Goal: Check status: Check status

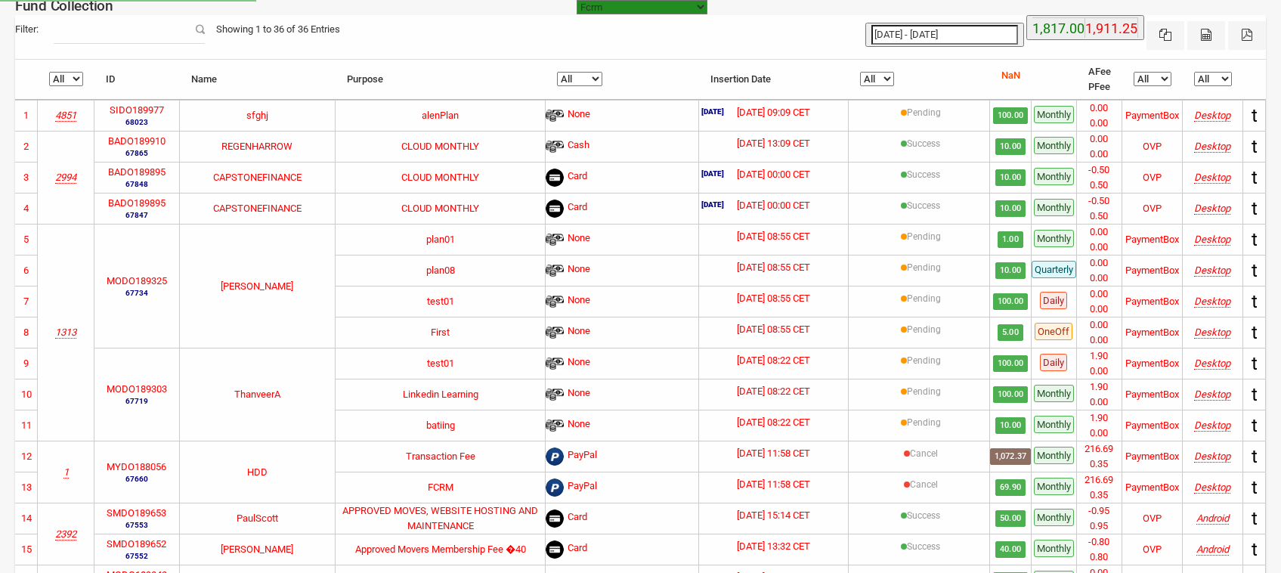
select select "[URL][DOMAIN_NAME]"
select select "100"
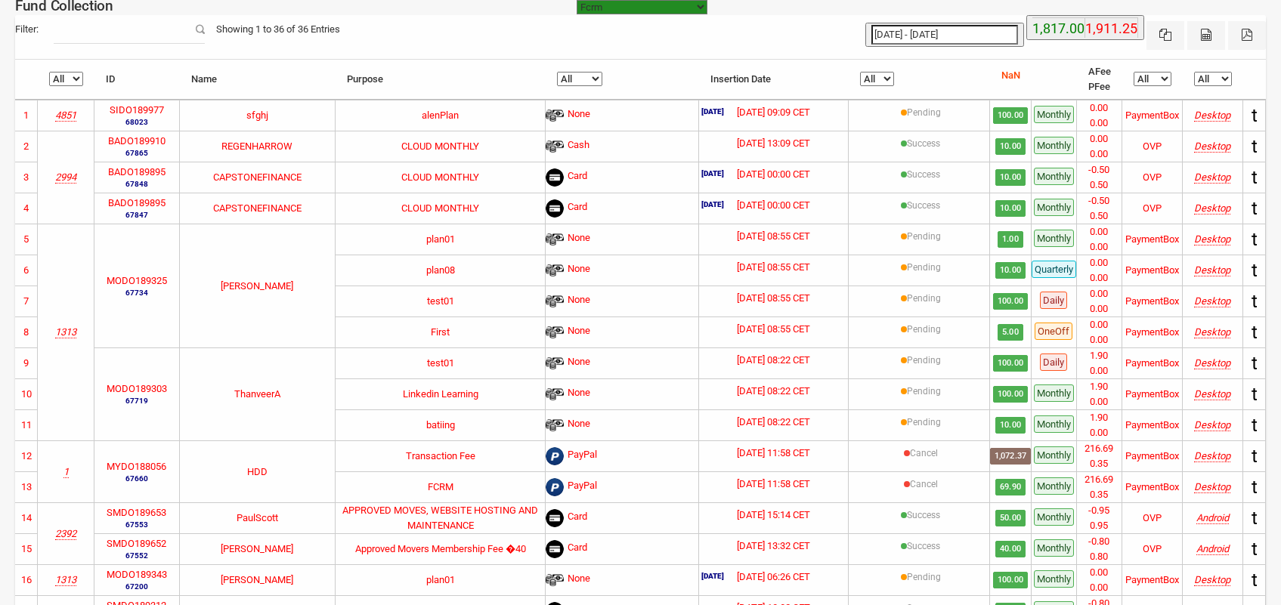
type input "[DATE]"
click at [939, 36] on input "[DATE] - [DATE]" at bounding box center [944, 35] width 147 height 20
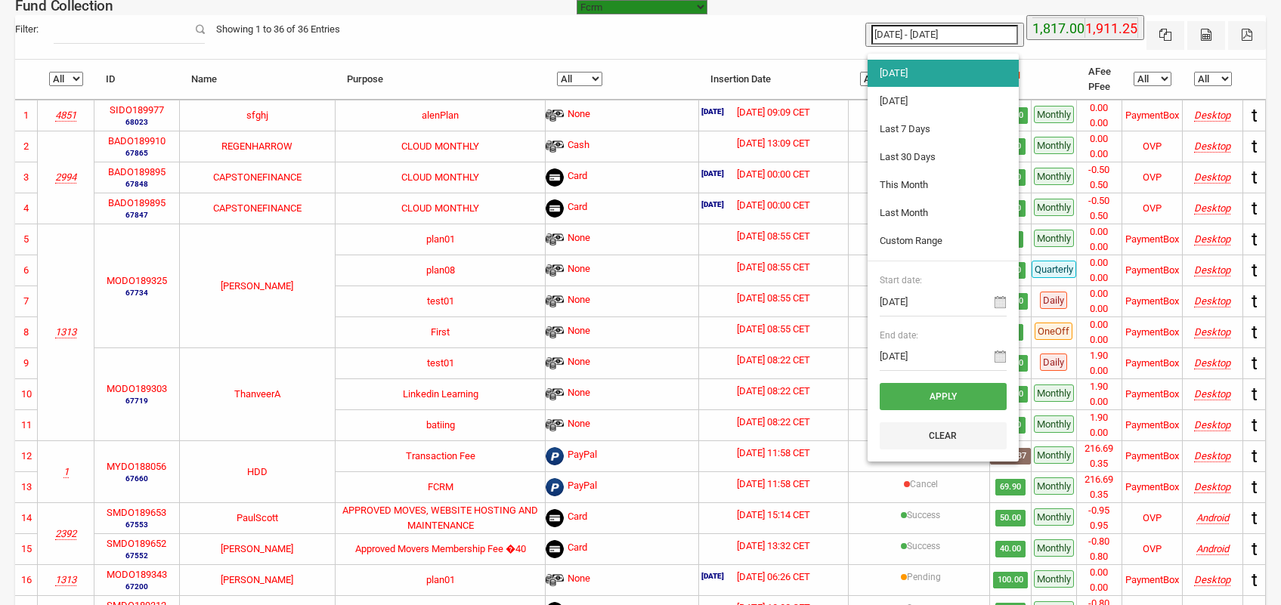
type input "[DATE]"
click at [915, 107] on li "[DATE]" at bounding box center [943, 101] width 151 height 27
type input "[DATE] - [DATE]"
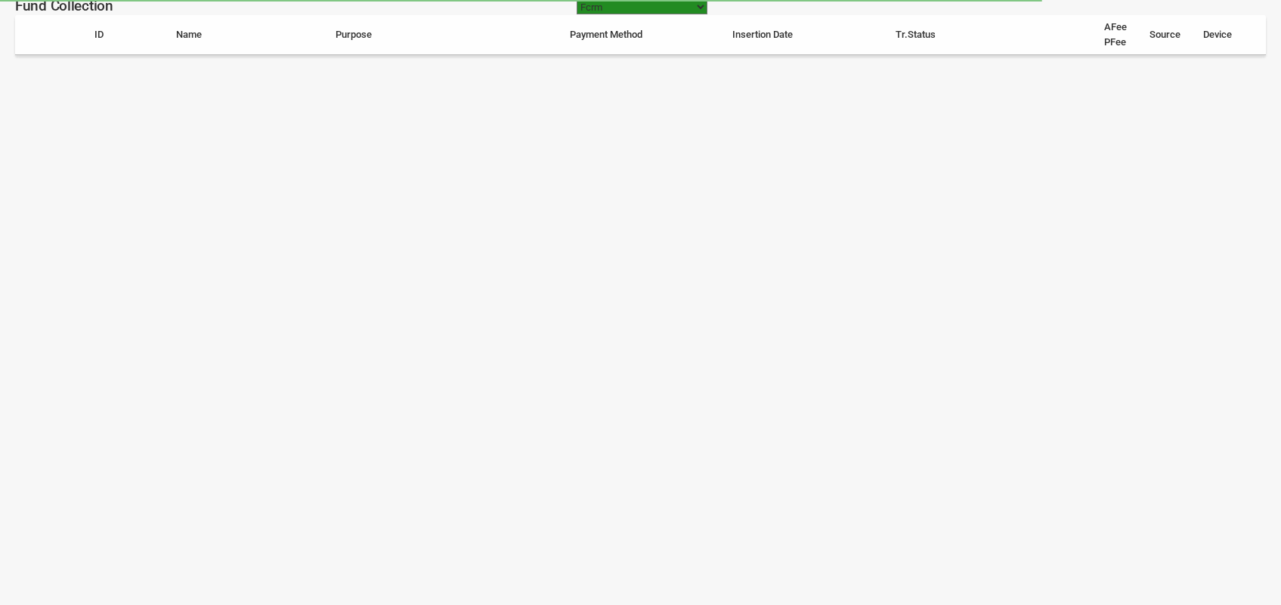
select select "100"
